Goal: Consume media (video, audio): Consume media (video, audio)

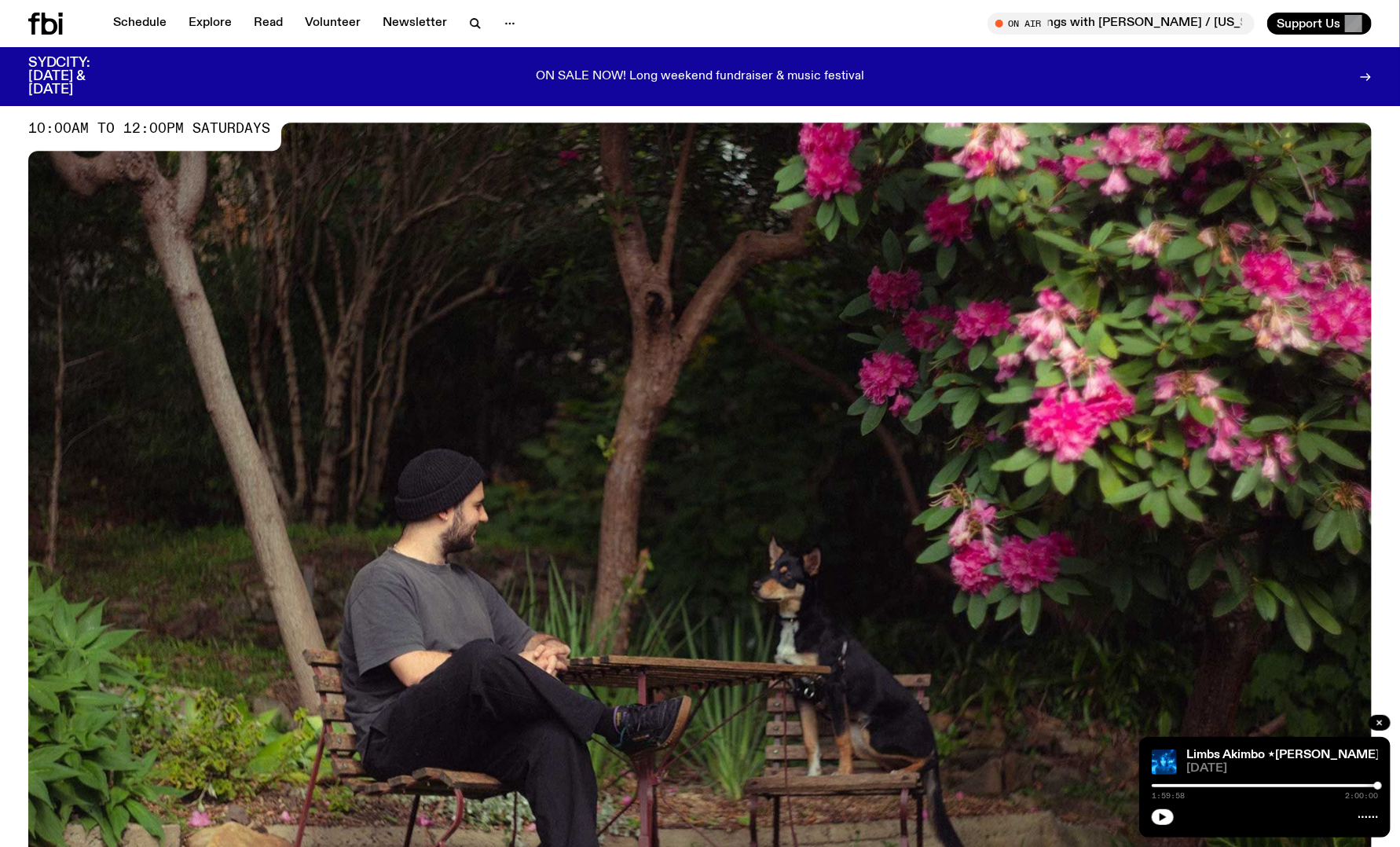
scroll to position [72, 0]
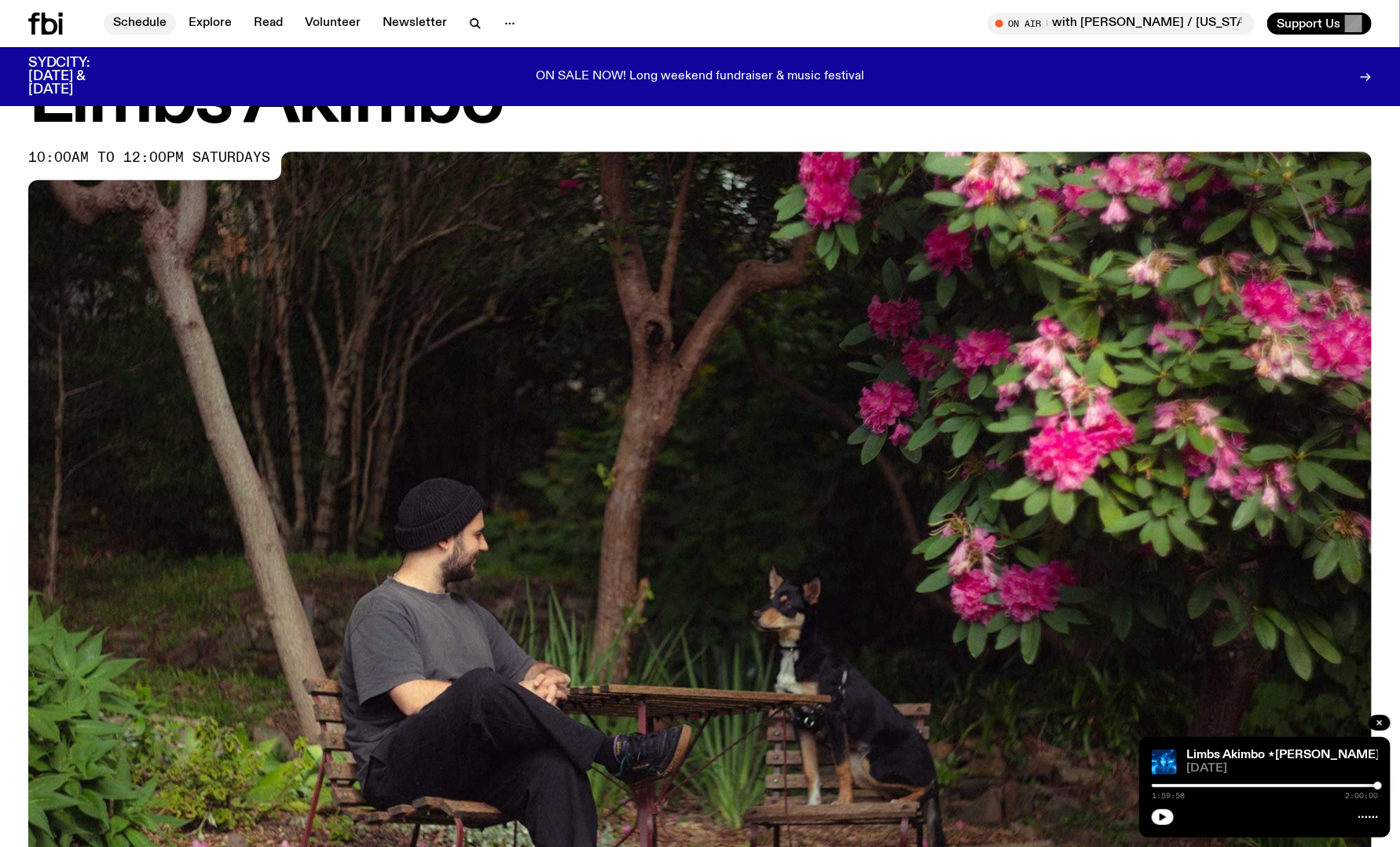
click at [164, 21] on link "Schedule" at bounding box center [140, 23] width 73 height 22
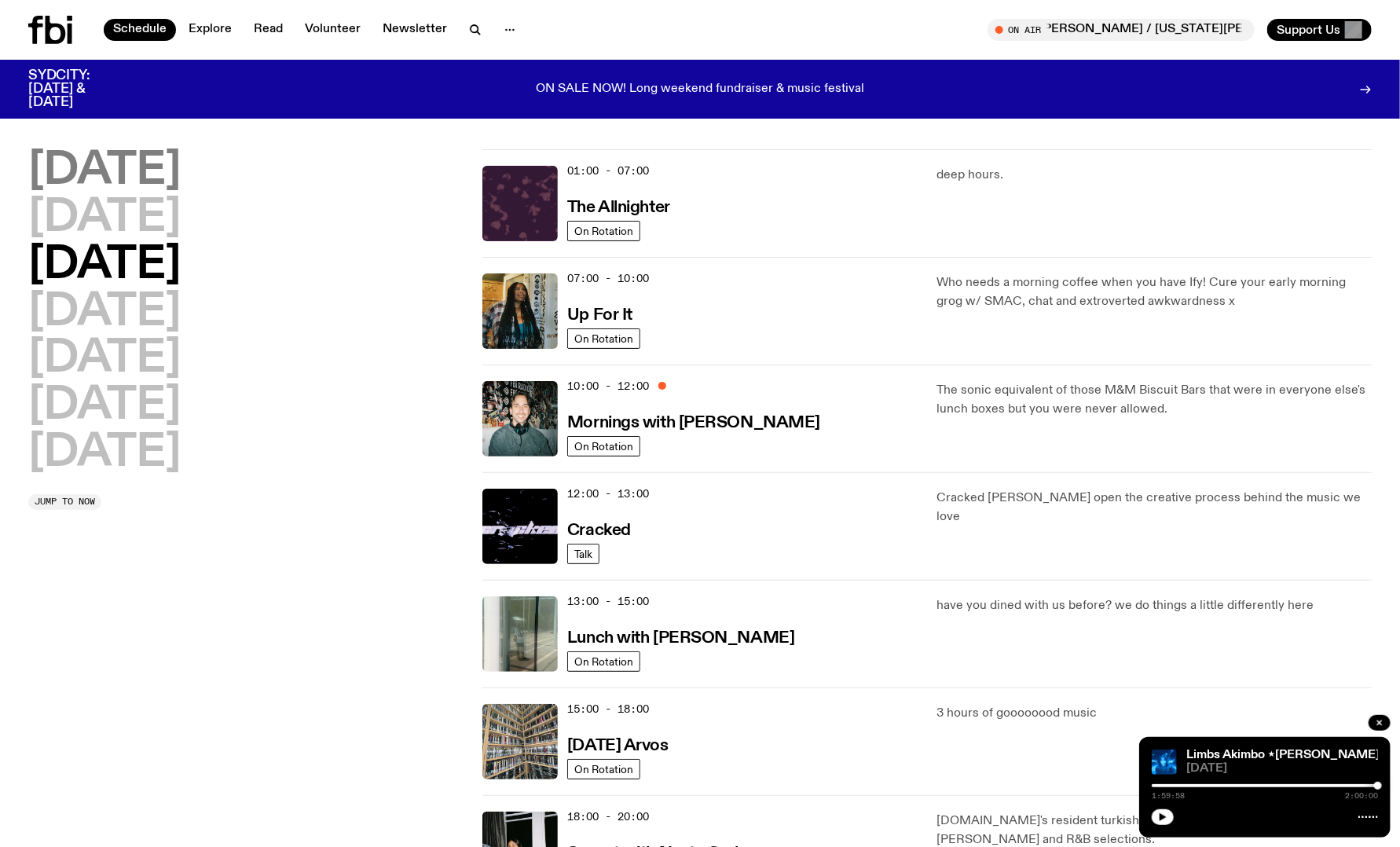
click at [154, 183] on h2 "[DATE]" at bounding box center [104, 171] width 153 height 44
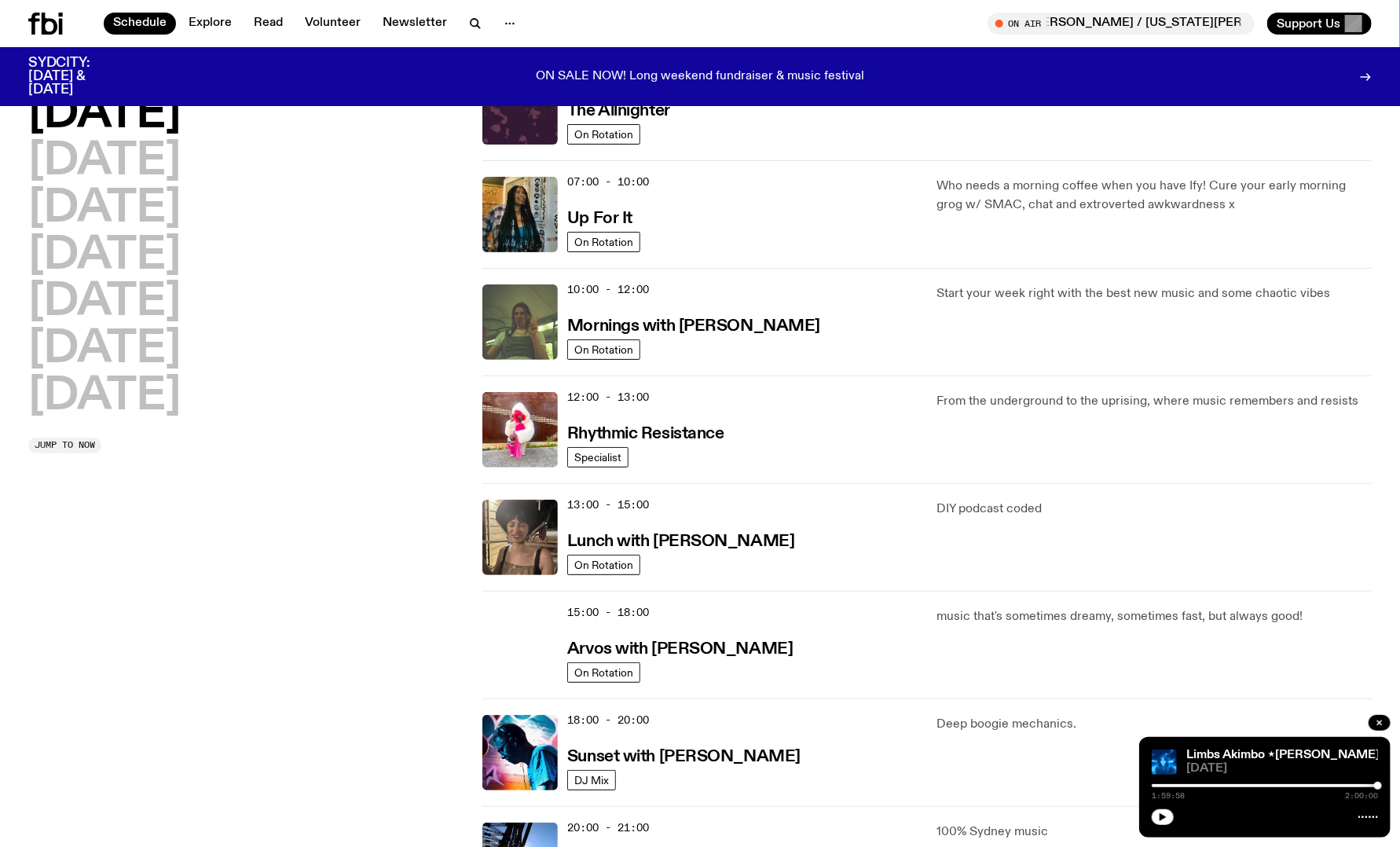
scroll to position [516, 0]
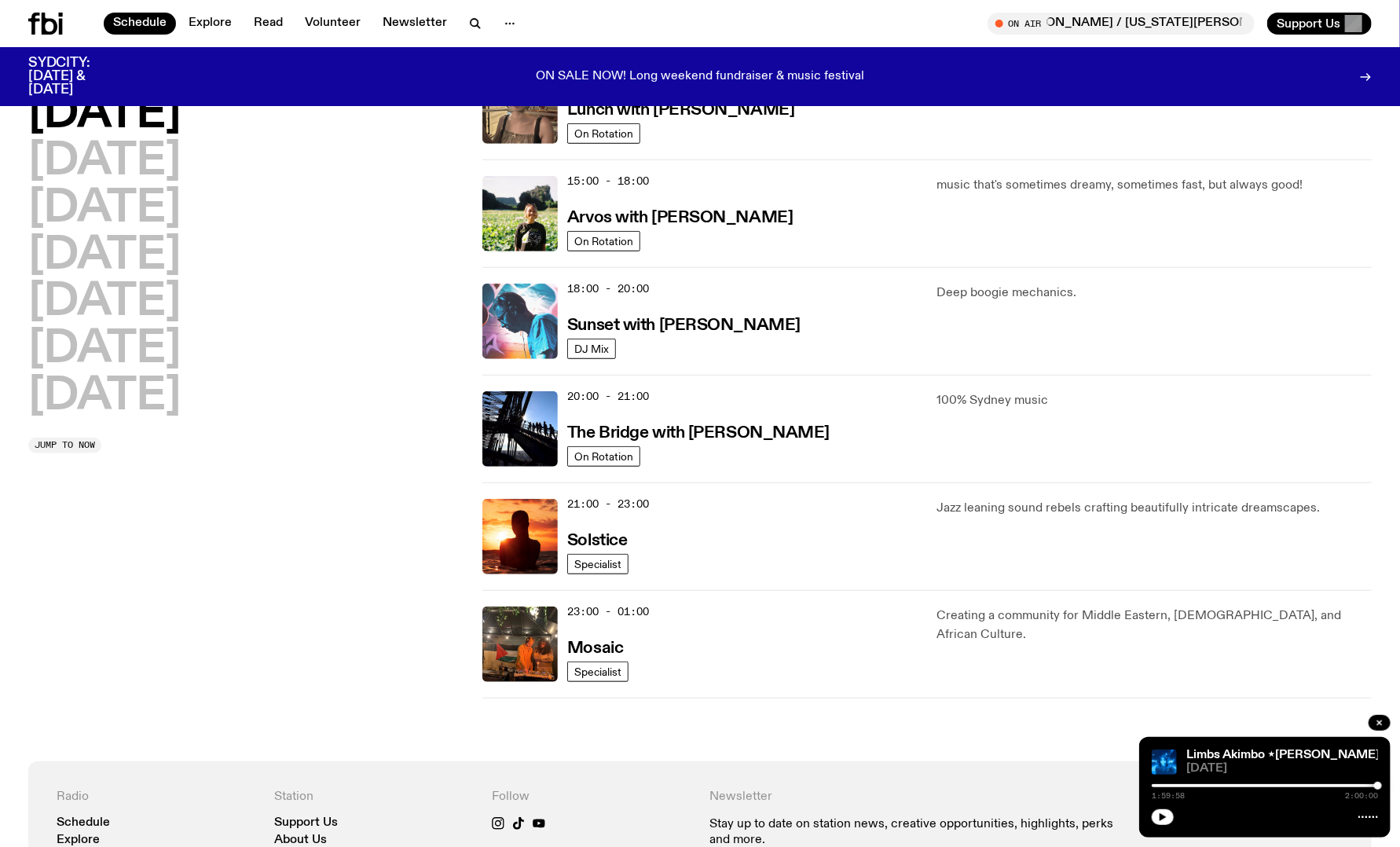
click at [550, 324] on img at bounding box center [520, 321] width 75 height 75
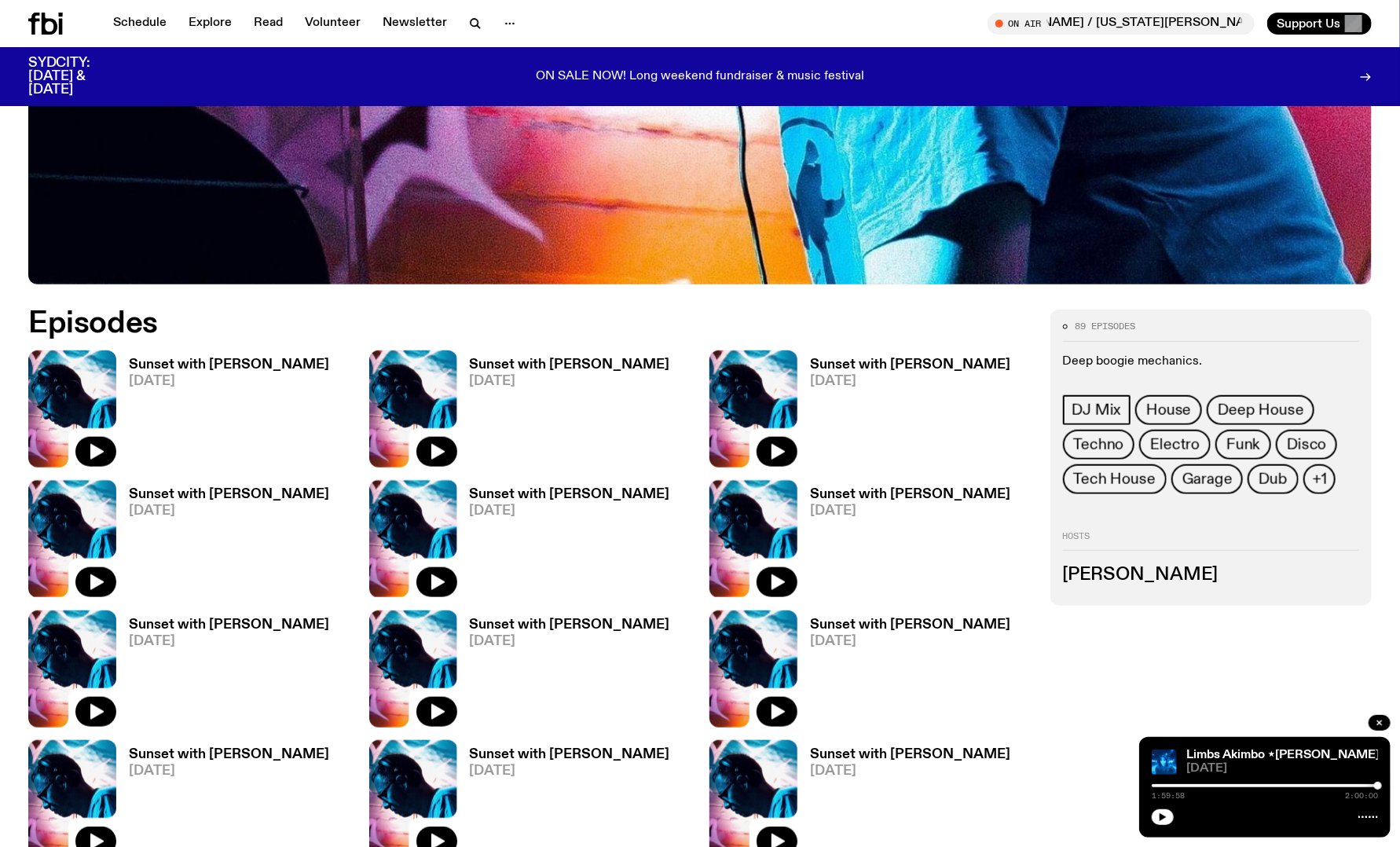
scroll to position [698, 0]
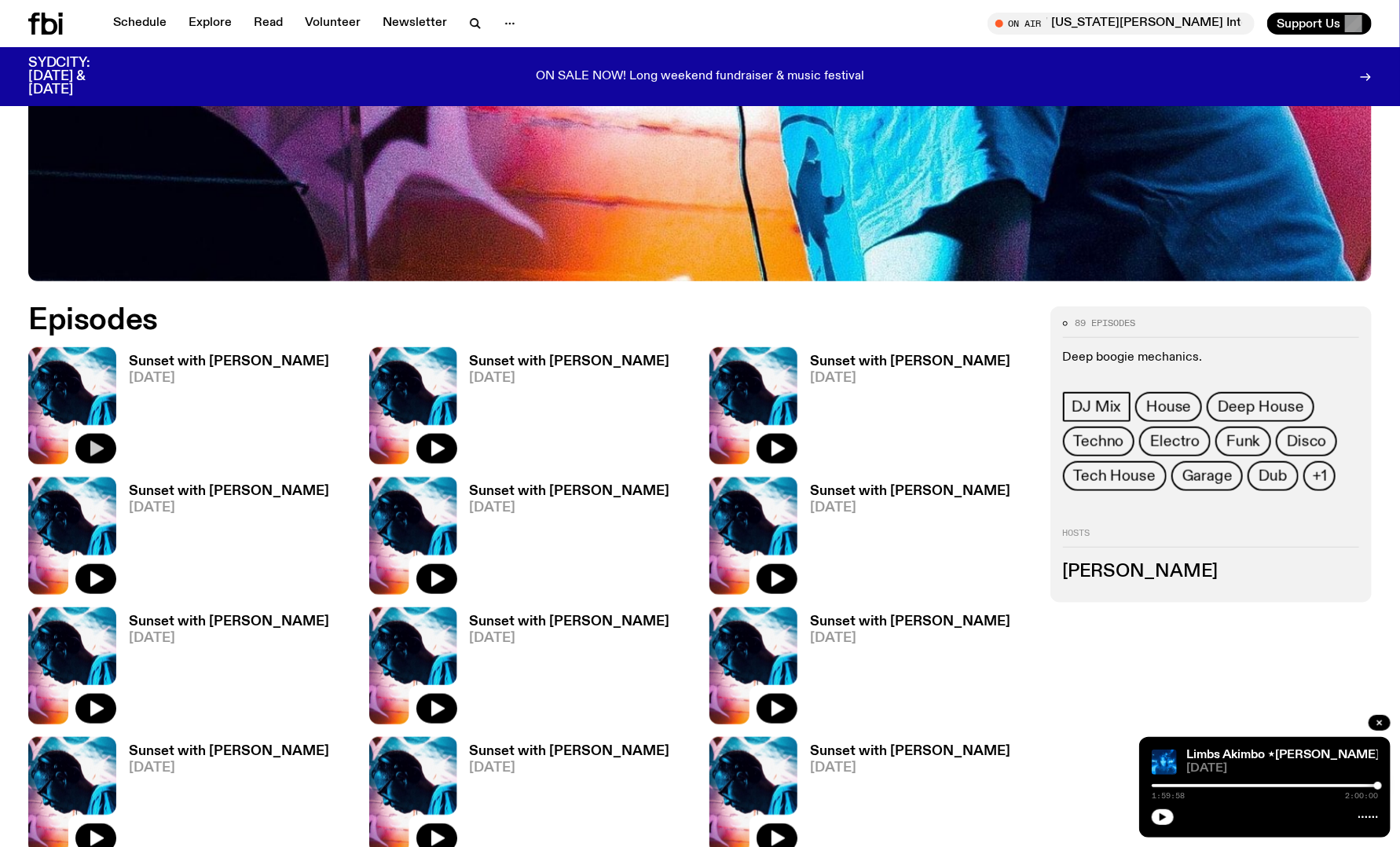
click at [94, 442] on icon "button" at bounding box center [96, 449] width 19 height 19
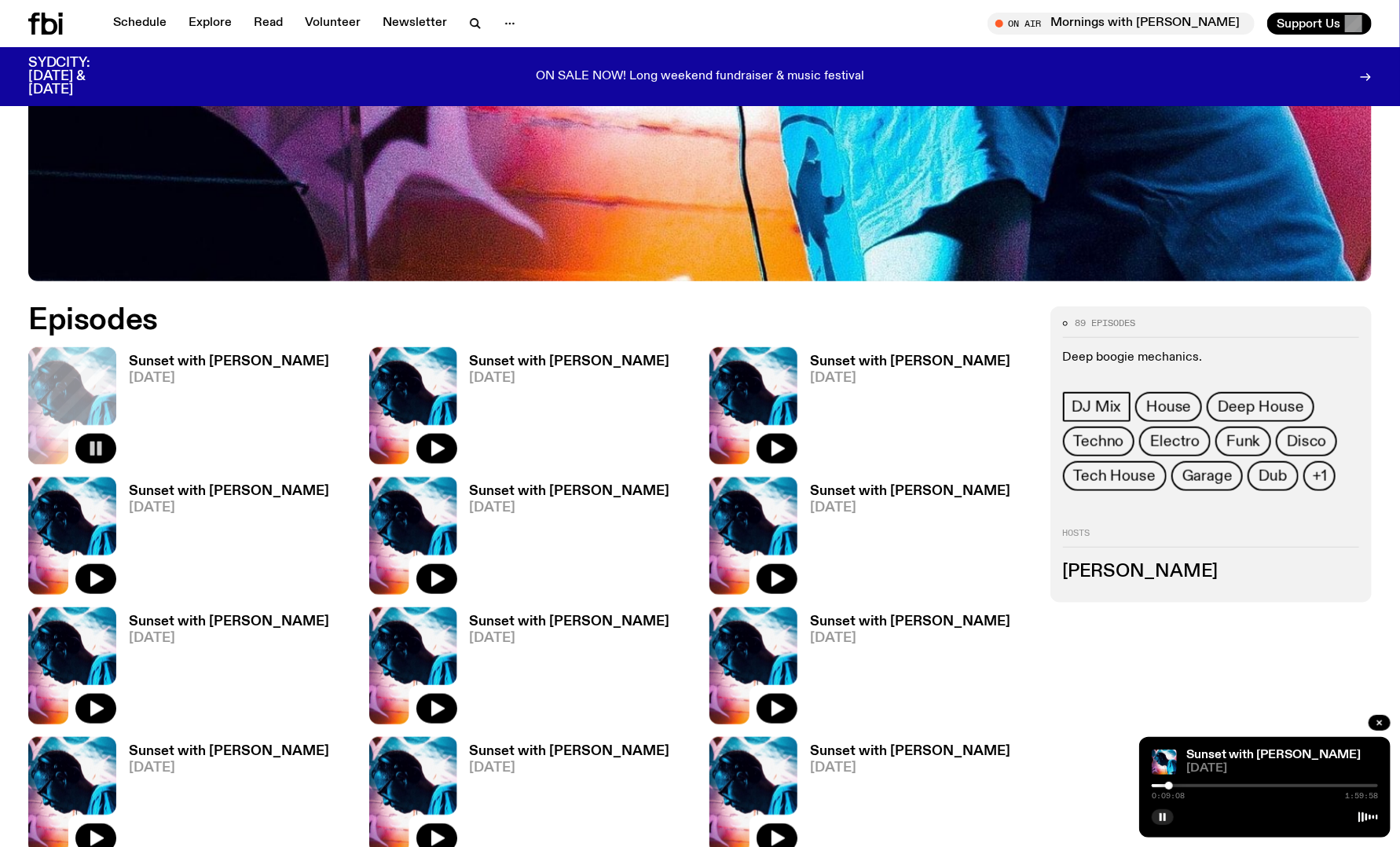
click at [202, 357] on h3 "Sunset with [PERSON_NAME]" at bounding box center [229, 362] width 201 height 13
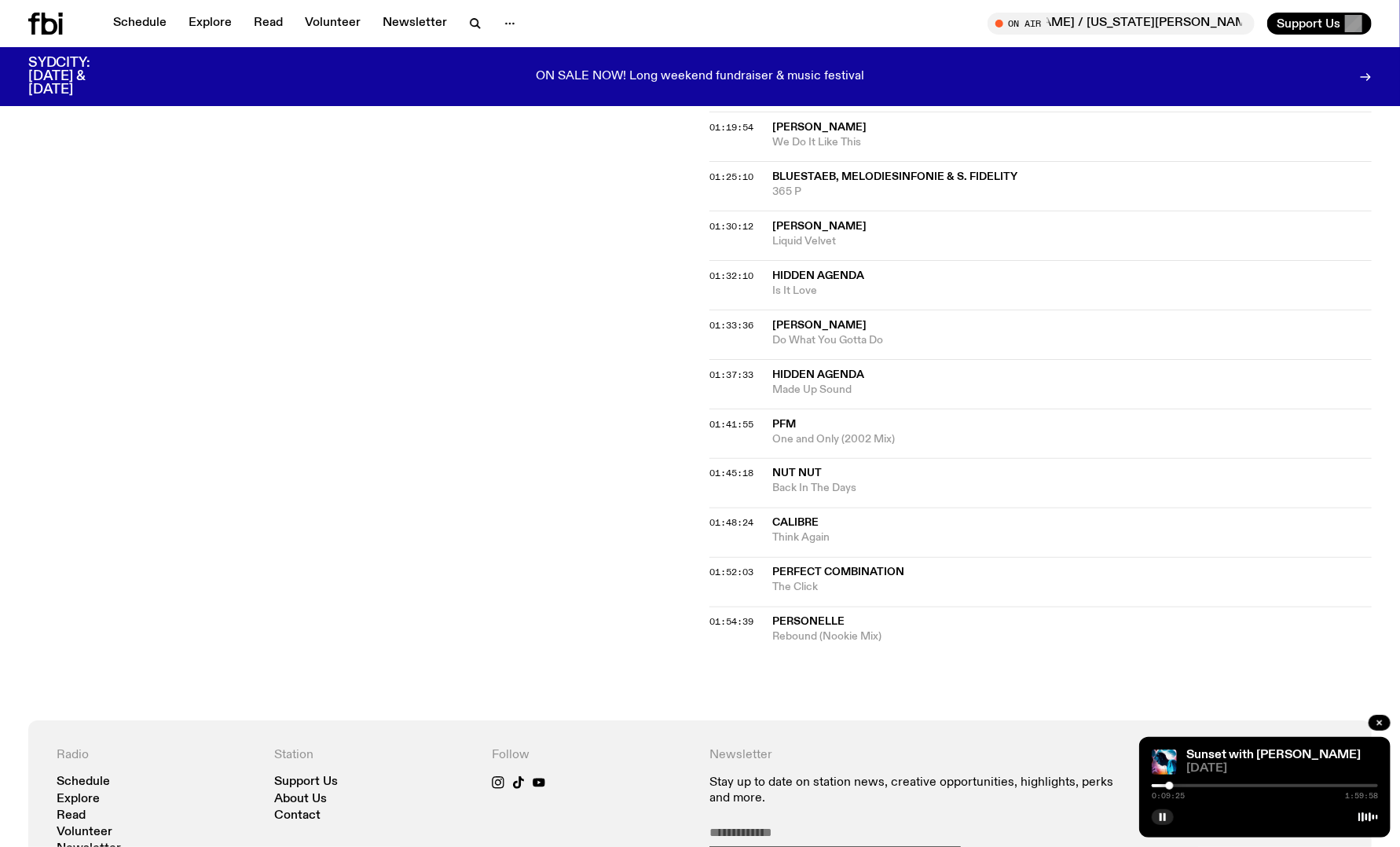
scroll to position [1405, 0]
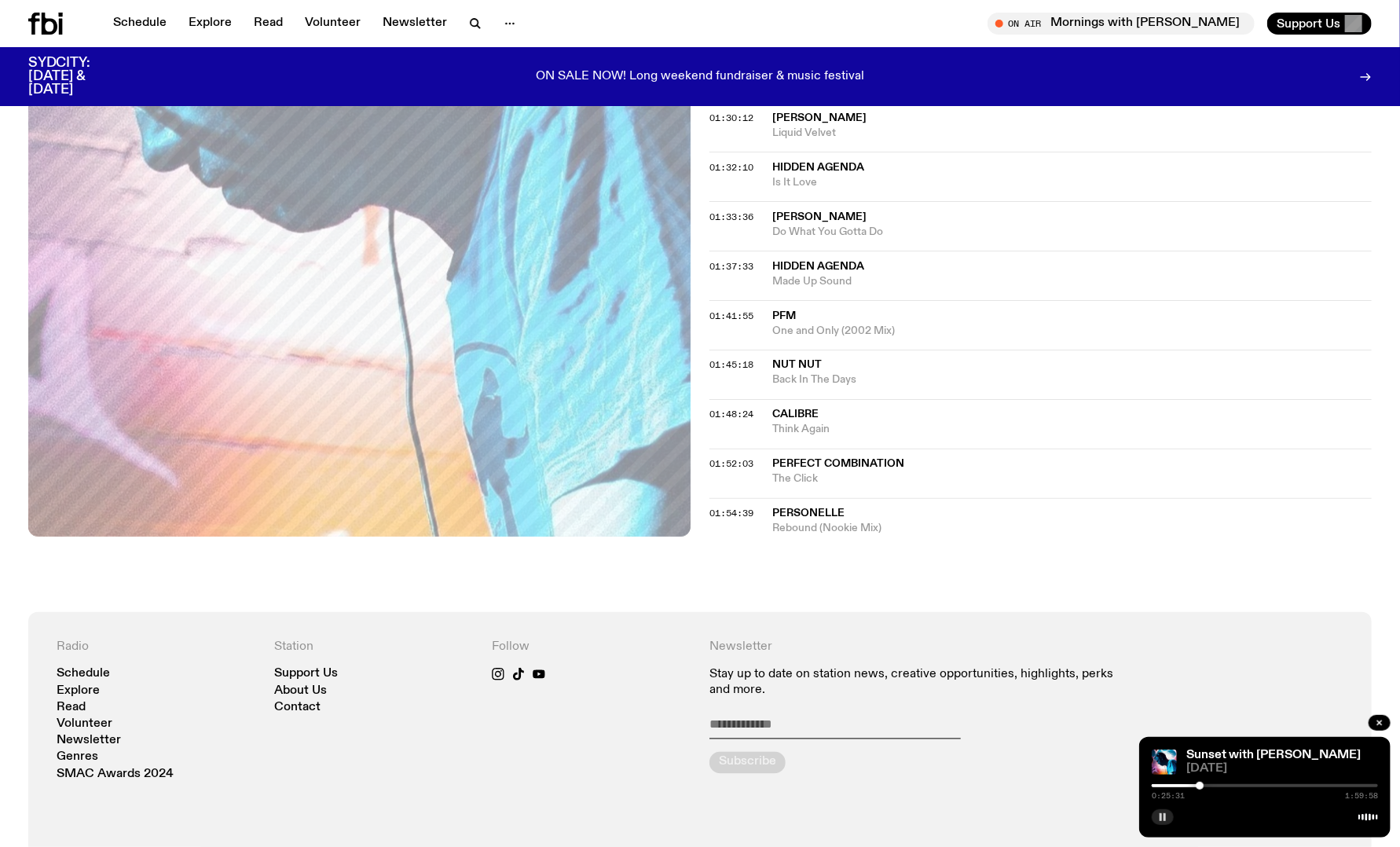
click at [1165, 819] on icon "button" at bounding box center [1162, 816] width 9 height 9
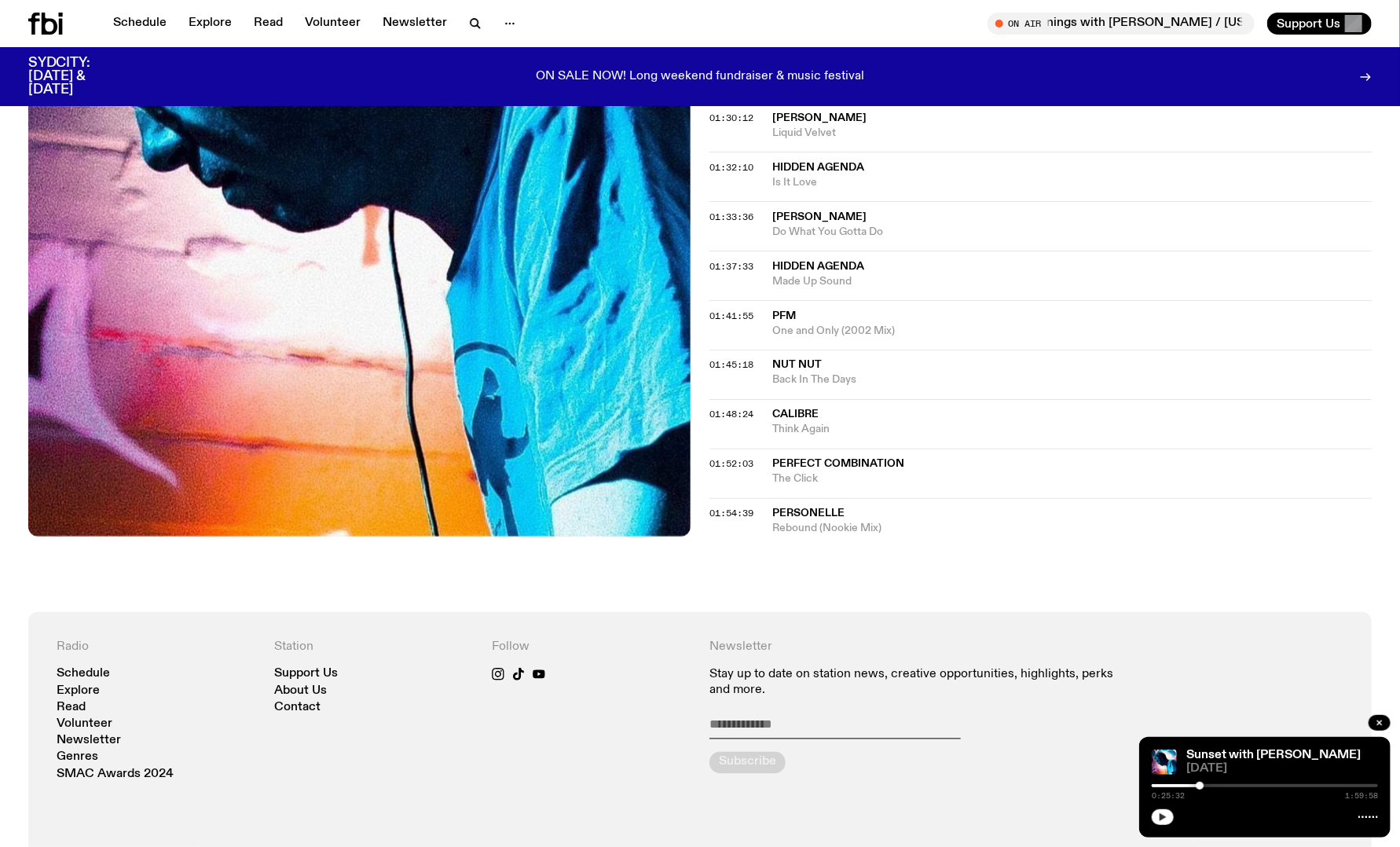
click at [1161, 816] on icon "button" at bounding box center [1163, 817] width 7 height 8
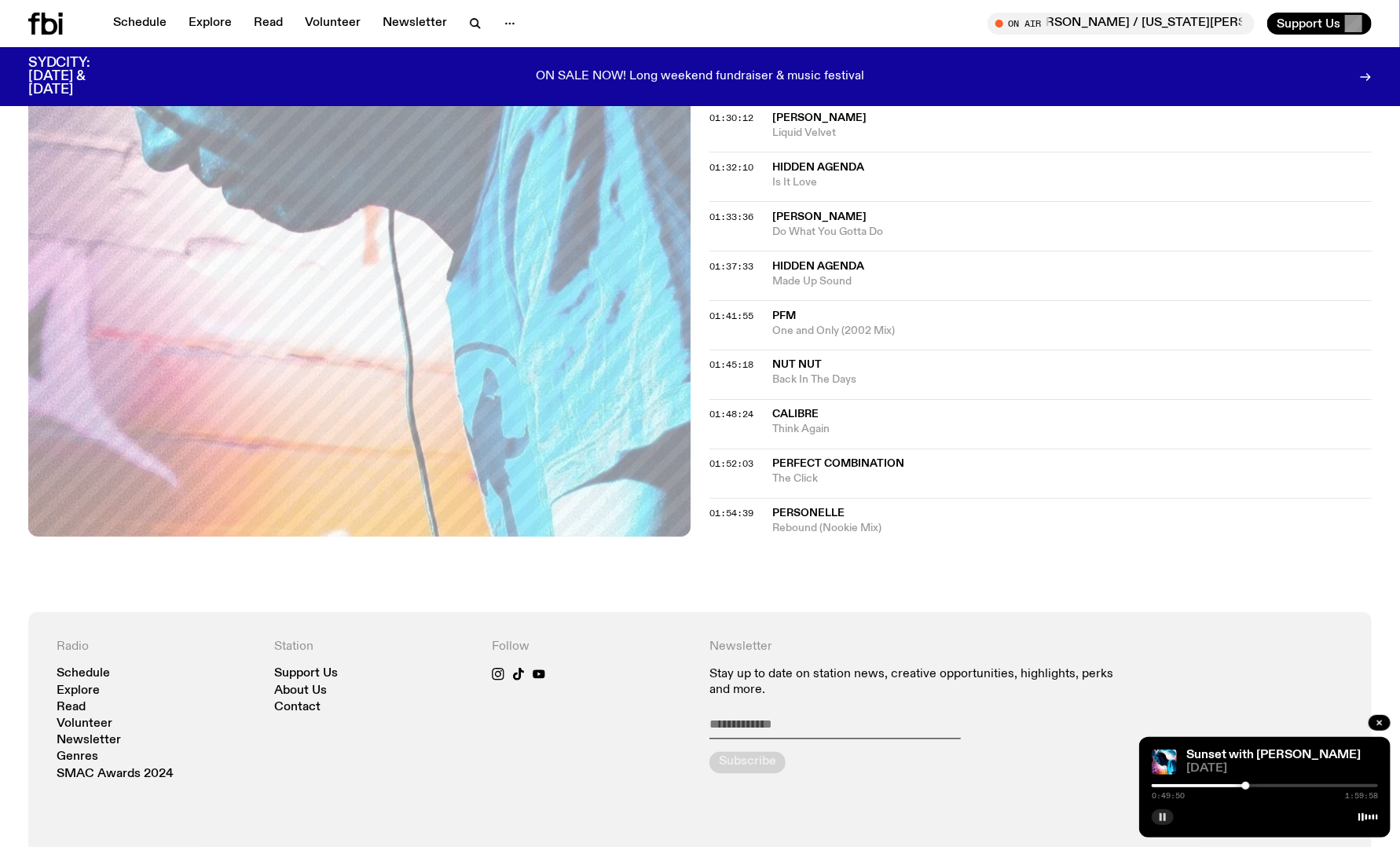
click at [1163, 817] on icon "button" at bounding box center [1162, 816] width 9 height 9
